Goal: Communication & Community: Share content

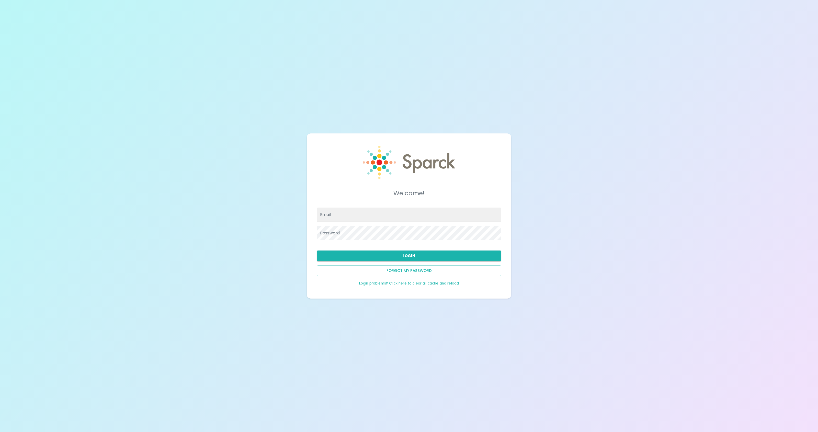
click at [364, 218] on input "Email" at bounding box center [409, 215] width 184 height 14
type input "[EMAIL_ADDRESS][DOMAIN_NAME]"
click at [411, 254] on button "Login" at bounding box center [409, 256] width 184 height 11
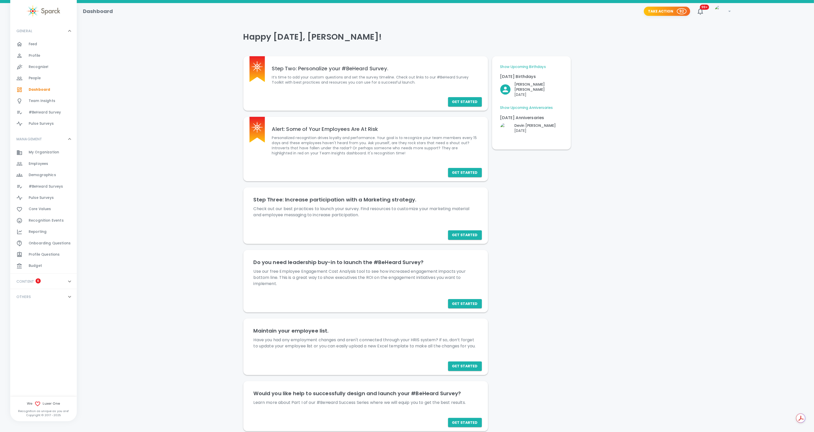
click at [32, 63] on span "Recognize! 0" at bounding box center [39, 66] width 20 height 7
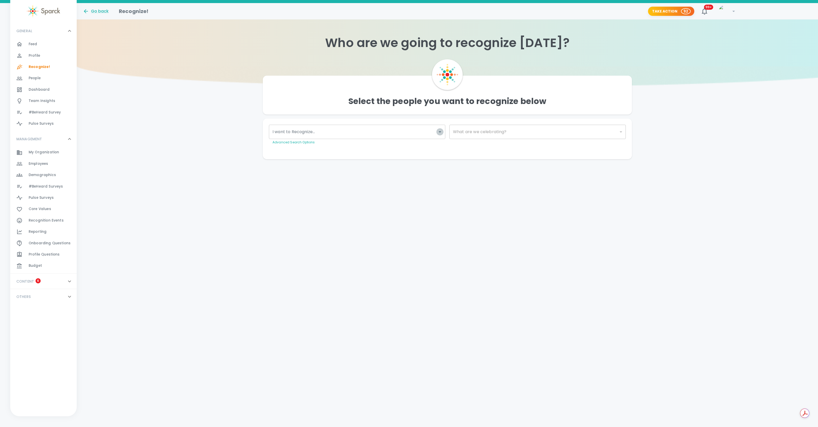
click at [440, 134] on icon "Open" at bounding box center [440, 132] width 6 height 6
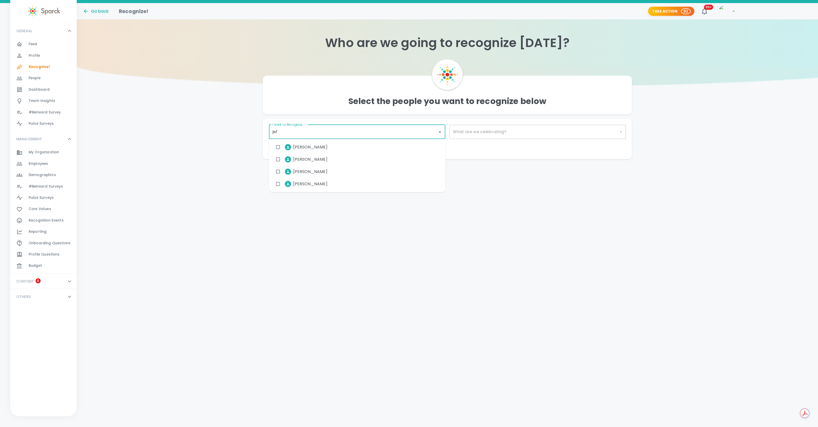
type input "[PERSON_NAME]"
click at [307, 147] on span "[PERSON_NAME]" at bounding box center [310, 147] width 35 height 6
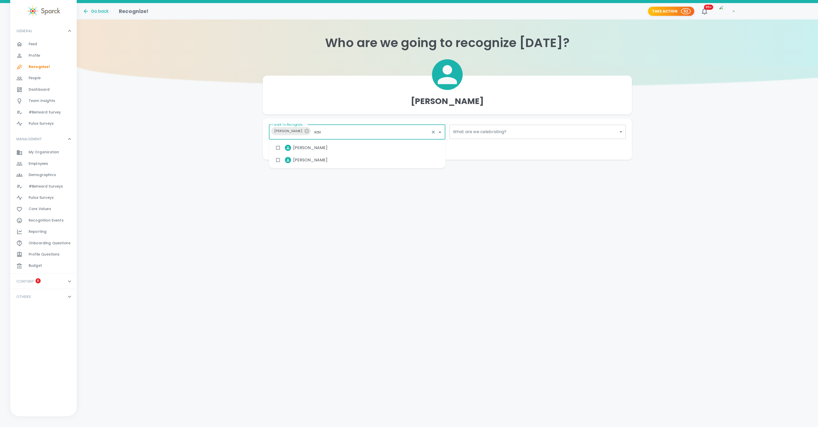
type input "xavi"
click at [279, 157] on input "checkbox" at bounding box center [278, 160] width 10 height 10
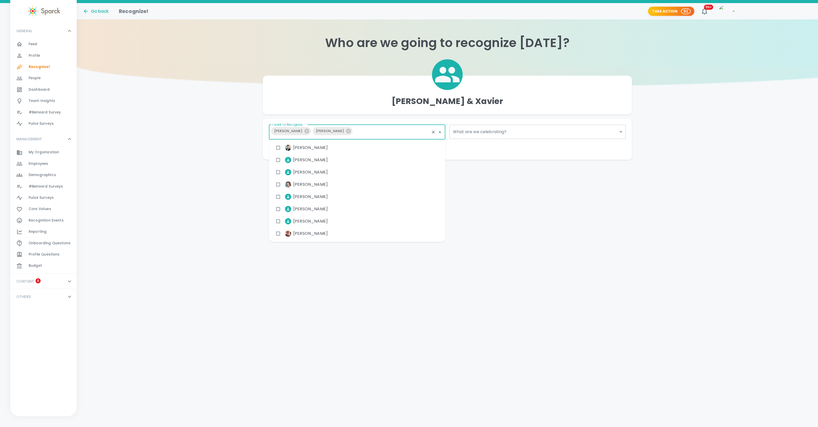
click at [464, 132] on body "Skip Navigation Go back Recognize! Take Action 92 99+ ! GENERAL 0 Feed 0 Profil…" at bounding box center [409, 90] width 818 height 180
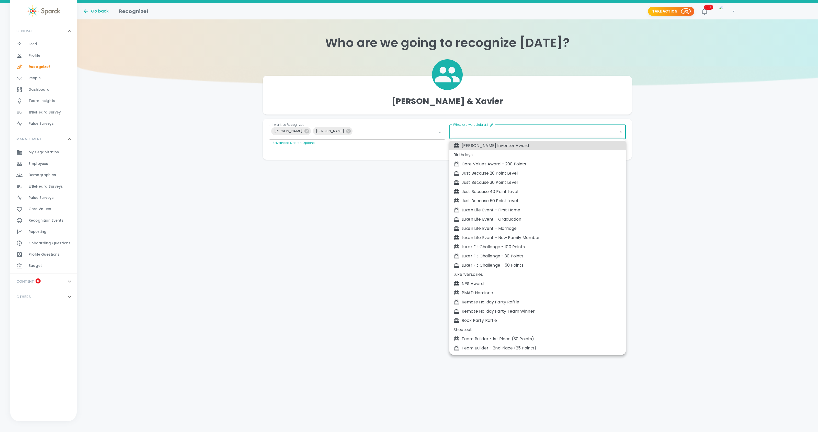
click at [491, 320] on div "Rock Party Raffle" at bounding box center [538, 321] width 168 height 6
type input "1183"
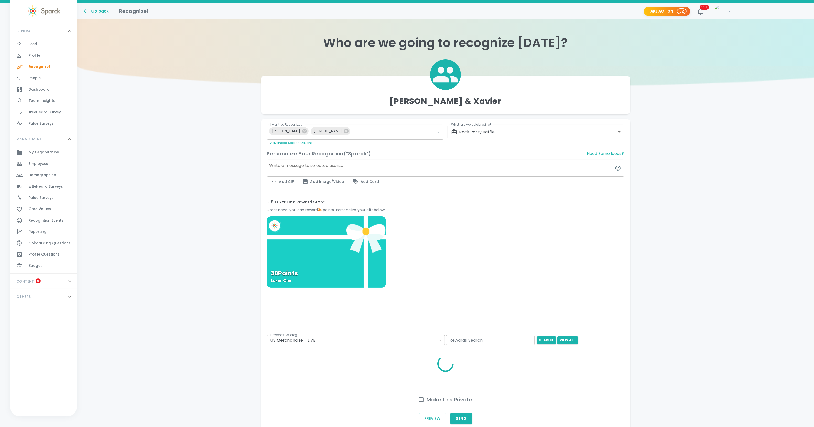
click at [316, 167] on textarea at bounding box center [445, 168] width 357 height 17
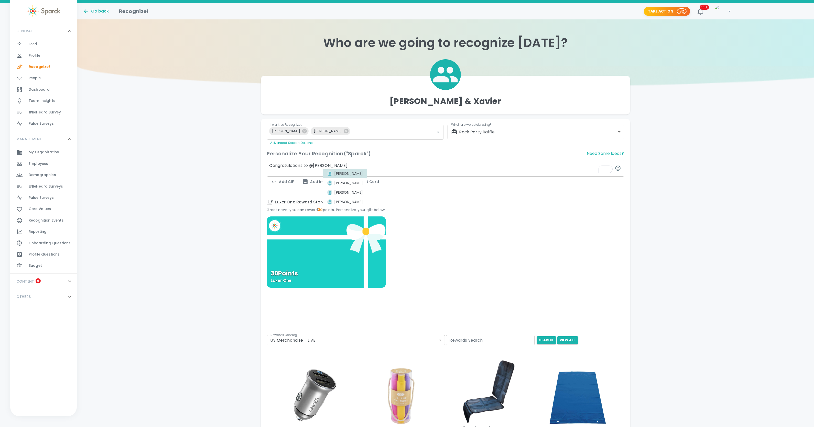
click at [353, 173] on div "[PERSON_NAME]" at bounding box center [345, 173] width 36 height 5
click at [374, 182] on div "[PERSON_NAME]" at bounding box center [379, 183] width 36 height 5
type textarea "Congratulations to @[PERSON_NAME] and @[PERSON_NAME] for completing Rocks last …"
click at [284, 183] on span "Add GIF" at bounding box center [282, 182] width 23 height 6
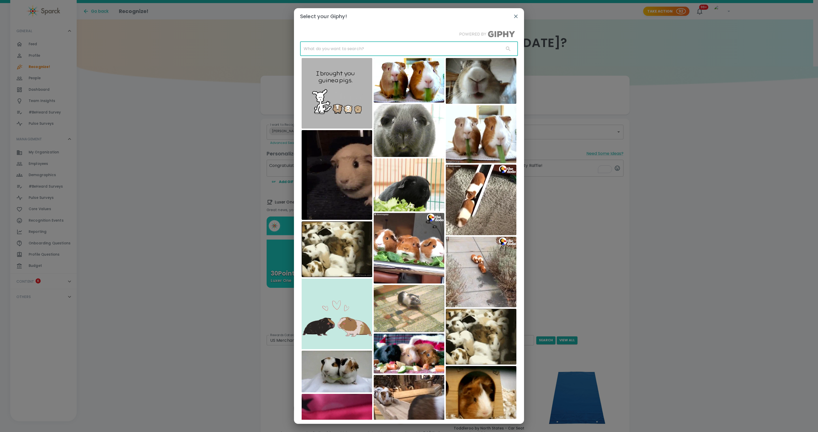
click at [329, 48] on input "text" at bounding box center [400, 49] width 200 height 14
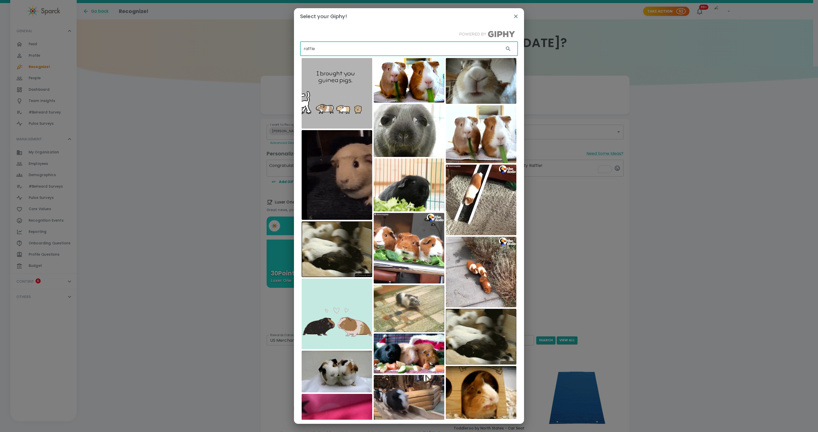
type input "raffle"
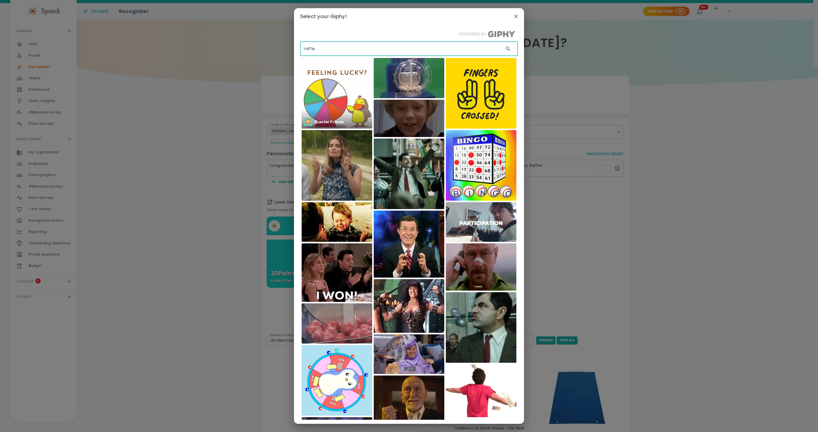
click at [328, 96] on img at bounding box center [337, 93] width 71 height 71
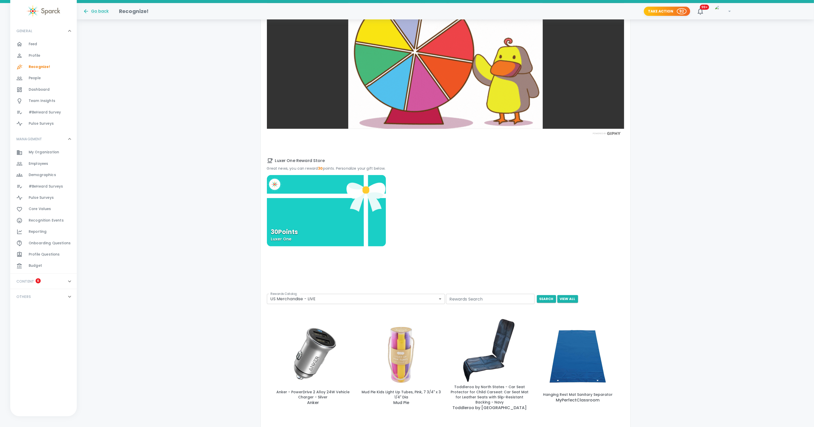
click at [349, 215] on div "30 Points Luxer One" at bounding box center [326, 210] width 119 height 71
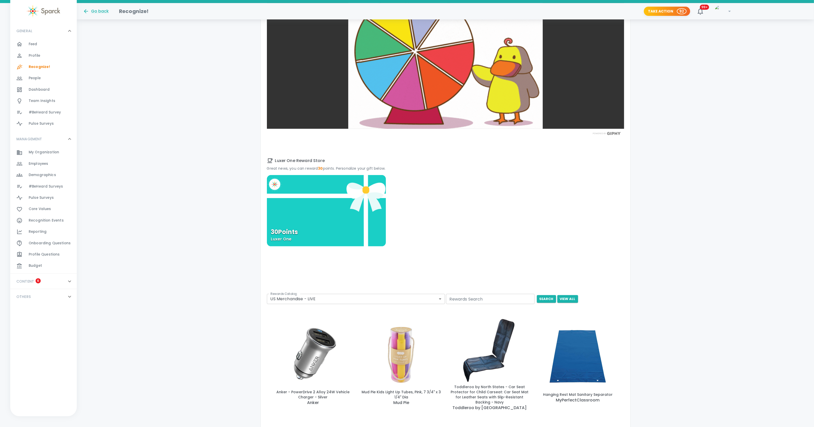
scroll to position [161, 0]
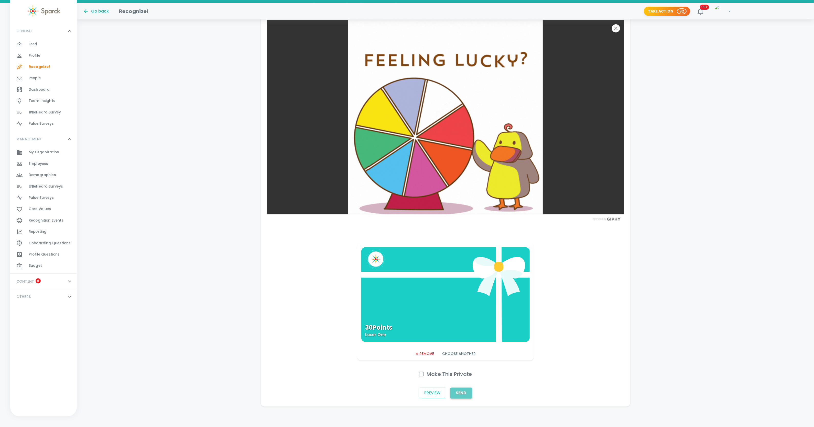
click at [465, 391] on button "Send" at bounding box center [461, 393] width 22 height 11
